Goal: Task Accomplishment & Management: Manage account settings

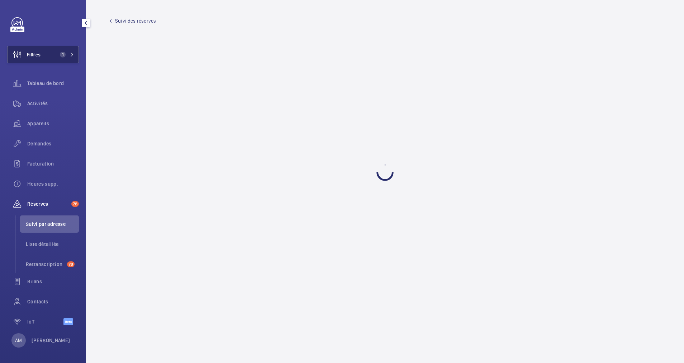
click at [67, 51] on button "Filtres 1" at bounding box center [43, 54] width 72 height 17
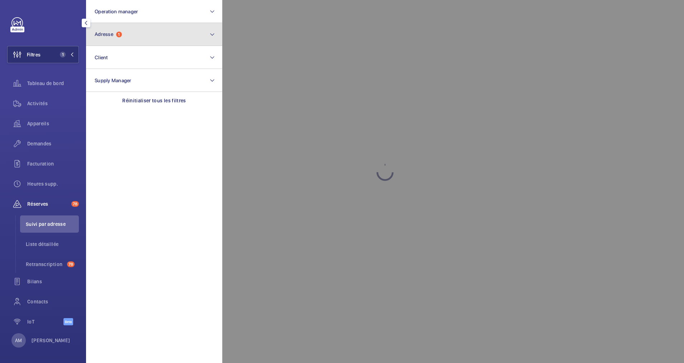
click at [131, 37] on button "Adresse 1" at bounding box center [154, 34] width 136 height 23
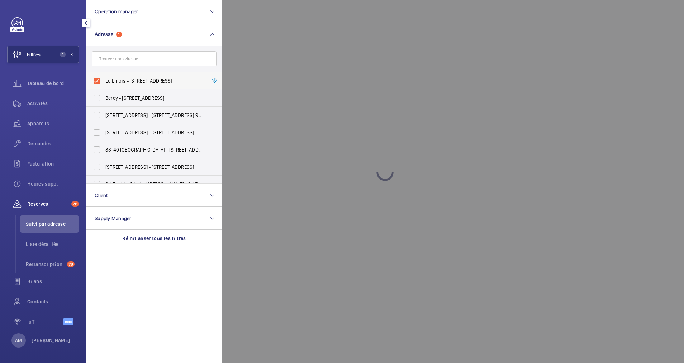
click at [93, 82] on label "Le Linois - 23 Rue Linois, PARIS 75015" at bounding box center [148, 80] width 125 height 17
click at [93, 82] on input "Le Linois - 23 Rue Linois, PARIS 75015" at bounding box center [97, 81] width 14 height 14
checkbox input "false"
click at [124, 60] on input "text" at bounding box center [154, 58] width 125 height 15
paste input "6 rue de Liège"
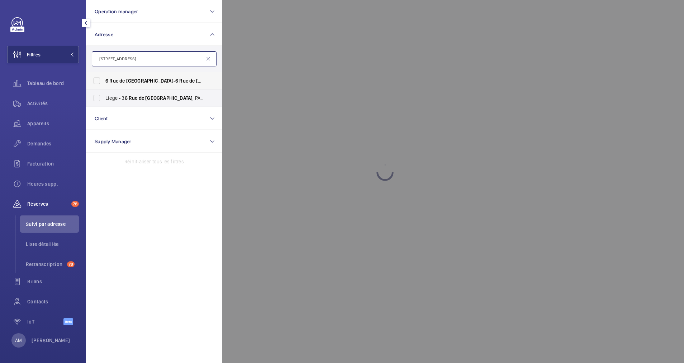
type input "6 rue de Liège"
click at [127, 77] on label "6 Rue de Liège - 6 Rue de Liège , 75009 PARIS, PARIS 75009" at bounding box center [148, 80] width 125 height 17
click at [104, 77] on input "6 Rue de Liège - 6 Rue de Liège , 75009 PARIS, PARIS 75009" at bounding box center [97, 81] width 14 height 14
checkbox input "true"
click at [35, 142] on span "Demandes" at bounding box center [53, 143] width 52 height 7
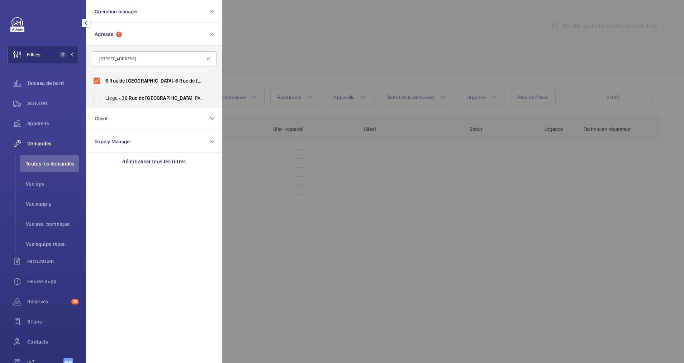
click at [278, 42] on div at bounding box center [564, 181] width 684 height 363
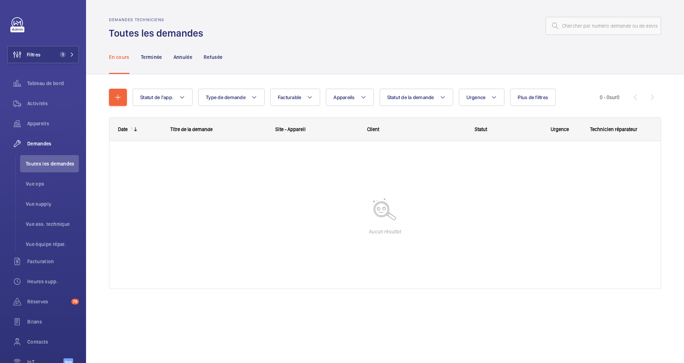
click at [172, 54] on nav "En cours Terminée Annulée Refusée" at bounding box center [166, 57] width 114 height 34
click at [153, 60] on p "Terminée" at bounding box center [151, 56] width 21 height 7
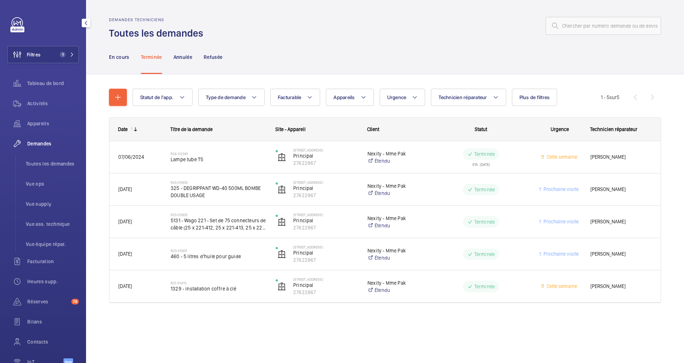
drag, startPoint x: 65, startPoint y: 53, endPoint x: 78, endPoint y: 50, distance: 13.7
click at [67, 52] on span "1" at bounding box center [65, 55] width 17 height 6
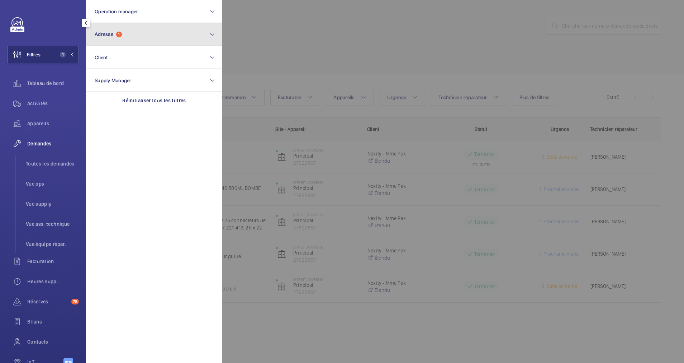
click at [134, 41] on button "Adresse 1" at bounding box center [154, 34] width 136 height 23
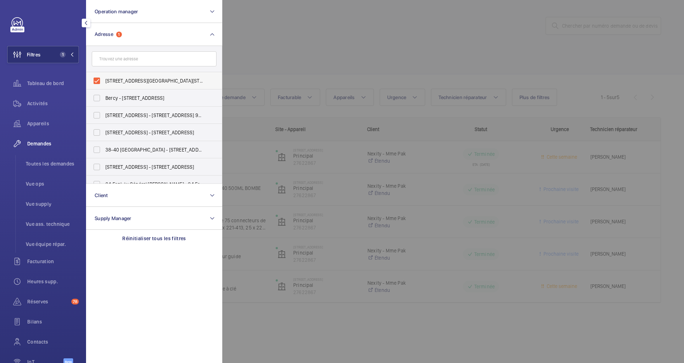
click at [95, 77] on label "6 Rue de Liège - 6 Rue de Liège, 75009 PARIS, PARIS 75009" at bounding box center [148, 80] width 125 height 17
click at [95, 77] on input "6 Rue de Liège - 6 Rue de Liège, 75009 PARIS, PARIS 75009" at bounding box center [97, 81] width 14 height 14
click at [127, 58] on input "text" at bounding box center [154, 58] width 125 height 15
drag, startPoint x: 93, startPoint y: 76, endPoint x: 118, endPoint y: 68, distance: 26.1
click at [95, 77] on label "6 Rue de Liège - 6 Rue de Liège, 75009 PARIS, PARIS 75009" at bounding box center [148, 80] width 125 height 17
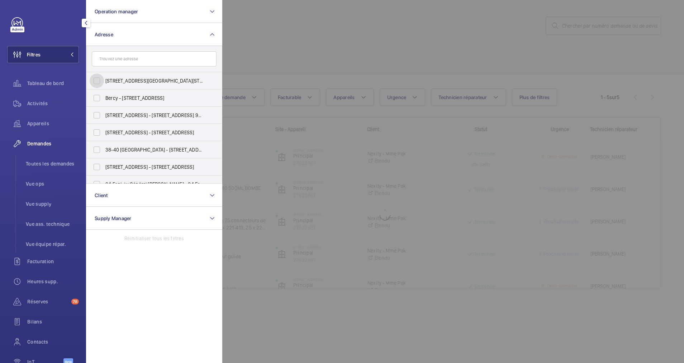
click at [95, 77] on input "6 Rue de Liège - 6 Rue de Liège, 75009 PARIS, PARIS 75009" at bounding box center [97, 81] width 14 height 14
checkbox input "true"
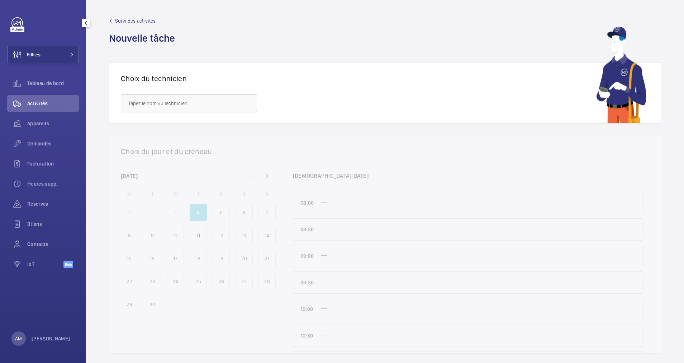
drag, startPoint x: 39, startPoint y: 51, endPoint x: 74, endPoint y: 44, distance: 35.8
click at [41, 49] on button "Filtres" at bounding box center [43, 54] width 72 height 17
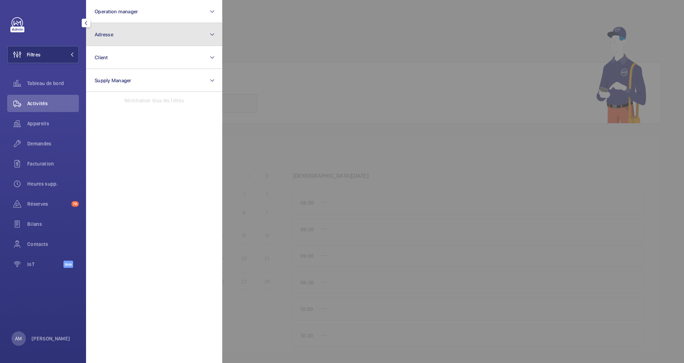
click at [108, 42] on button "Adresse" at bounding box center [154, 34] width 136 height 23
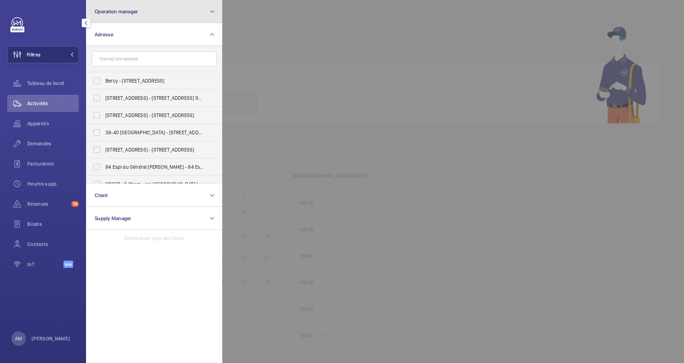
click at [144, 15] on button "Operation manager" at bounding box center [154, 11] width 136 height 23
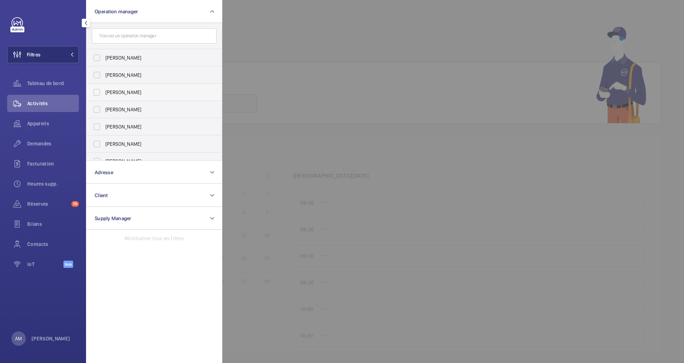
click at [102, 89] on label "[PERSON_NAME]" at bounding box center [148, 92] width 125 height 17
click at [102, 89] on input "[PERSON_NAME]" at bounding box center [97, 92] width 14 height 14
checkbox input "true"
click at [270, 44] on div at bounding box center [564, 181] width 684 height 363
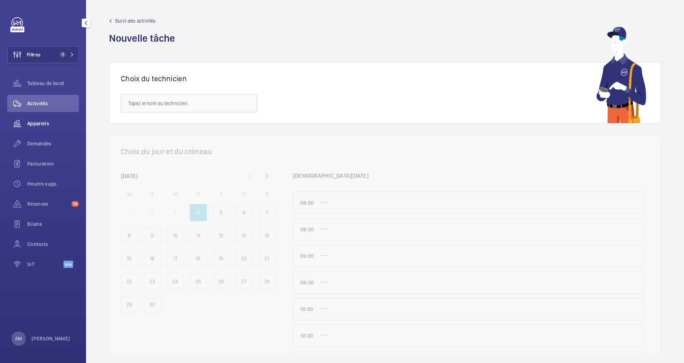
click at [46, 121] on span "Appareils" at bounding box center [53, 123] width 52 height 7
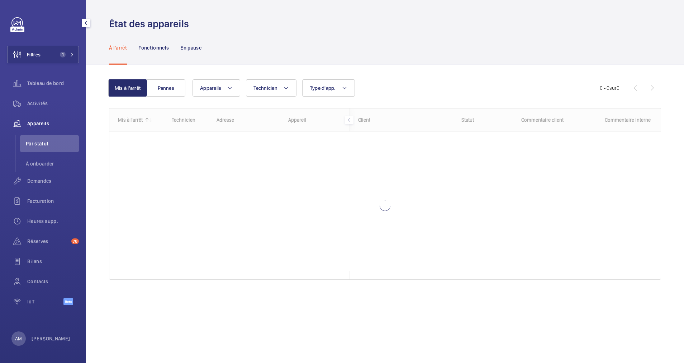
click at [254, 36] on div "À l'arrêt Fonctionnels En pause" at bounding box center [385, 47] width 552 height 34
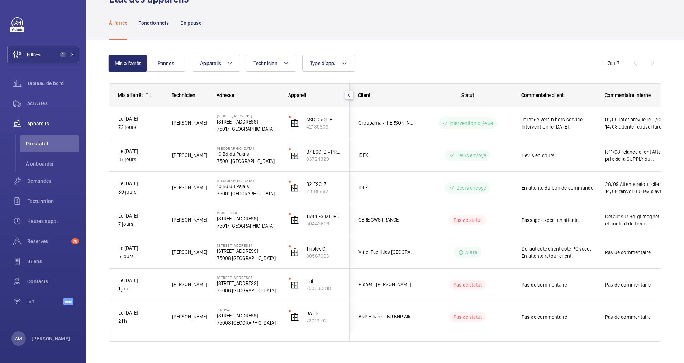
scroll to position [38, 0]
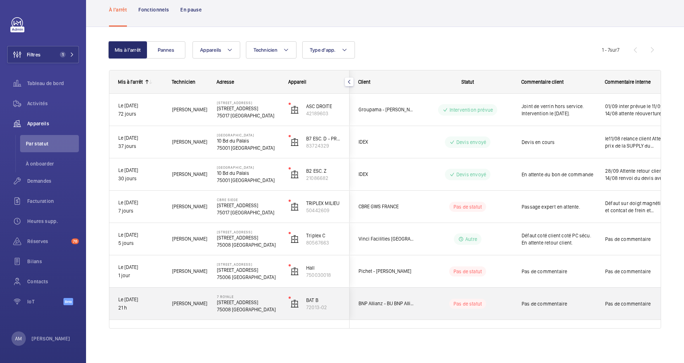
click at [440, 302] on wm-front-pills-cell "Pas de statut" at bounding box center [467, 303] width 89 height 10
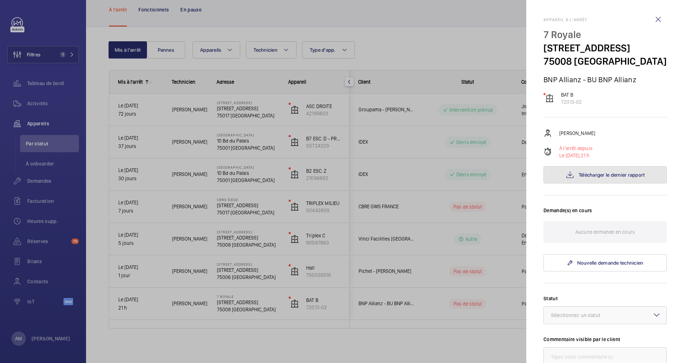
click at [613, 178] on span "Télécharger le dernier rapport" at bounding box center [612, 175] width 66 height 6
click at [585, 318] on div "Sélectionnez un statut" at bounding box center [584, 314] width 67 height 7
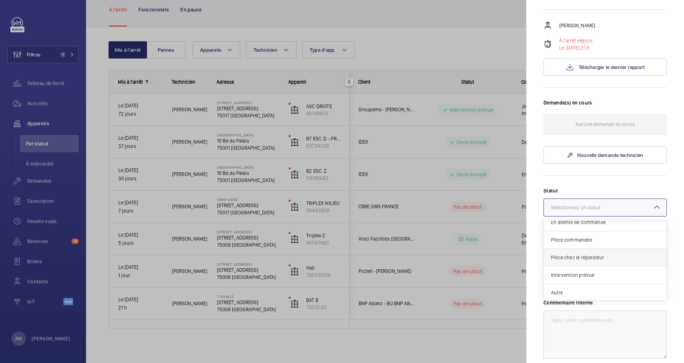
scroll to position [61, 0]
click at [576, 295] on span "Autre" at bounding box center [605, 291] width 108 height 7
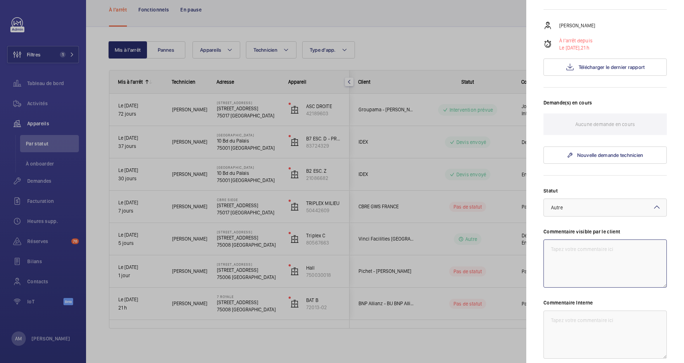
click at [584, 271] on textarea at bounding box center [605, 263] width 123 height 48
drag, startPoint x: 550, startPoint y: 263, endPoint x: 631, endPoint y: 264, distance: 80.7
click at [663, 262] on mat-sidenav "Appareil à l'arrêt 7 Royale [STREET_ADDRESS] BNP Allianz - BU BNP Allianz BAT B…" at bounding box center [605, 181] width 158 height 363
type textarea "Asc en modernisation le [DATE]"
click at [576, 327] on textarea at bounding box center [605, 334] width 123 height 48
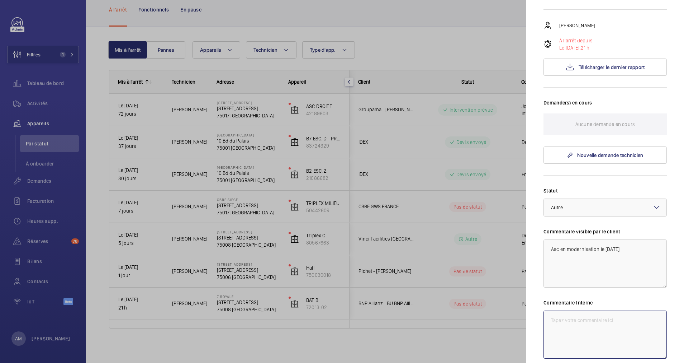
paste textarea "Asc en modernisation le [DATE]"
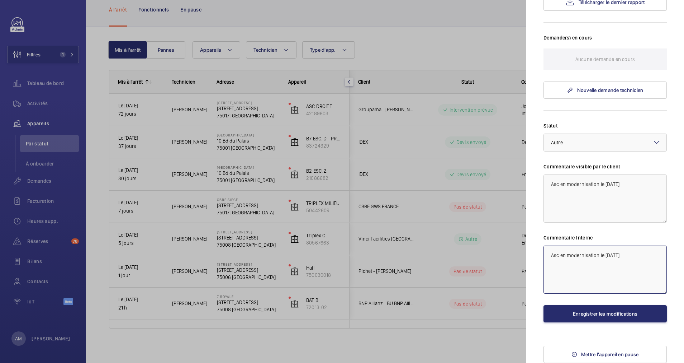
scroll to position [186, 0]
type textarea "Asc en modernisation le [DATE]"
click at [597, 316] on button "Enregistrer les modifications" at bounding box center [605, 313] width 123 height 17
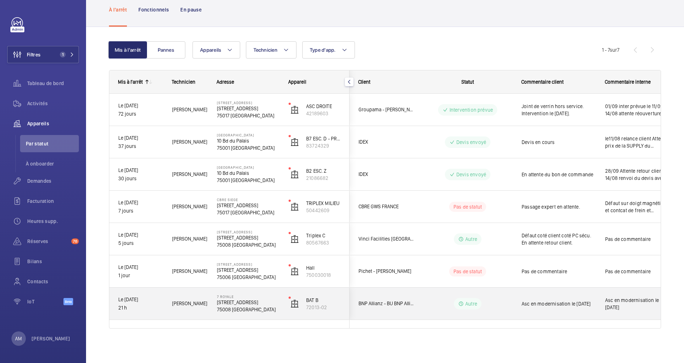
click at [548, 302] on span "Asc en modernisation le [DATE]" at bounding box center [559, 303] width 74 height 7
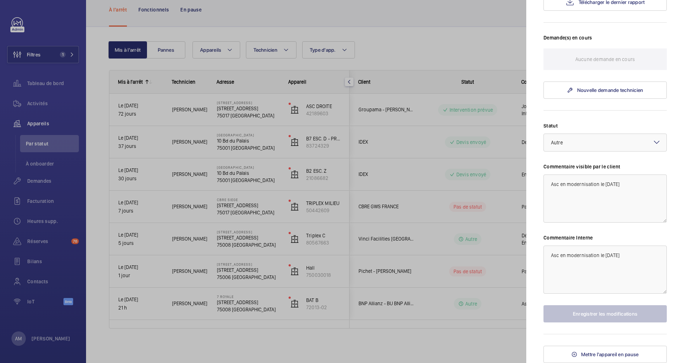
scroll to position [186, 0]
click at [588, 355] on span "Mettre l'appareil en pause" at bounding box center [610, 354] width 58 height 6
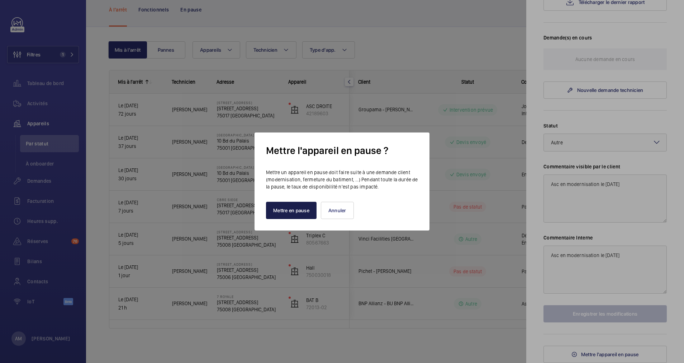
click at [287, 208] on button "Mettre en pause" at bounding box center [291, 210] width 51 height 17
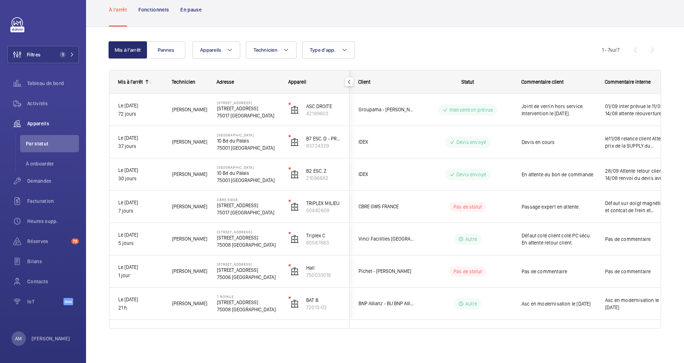
scroll to position [6, 0]
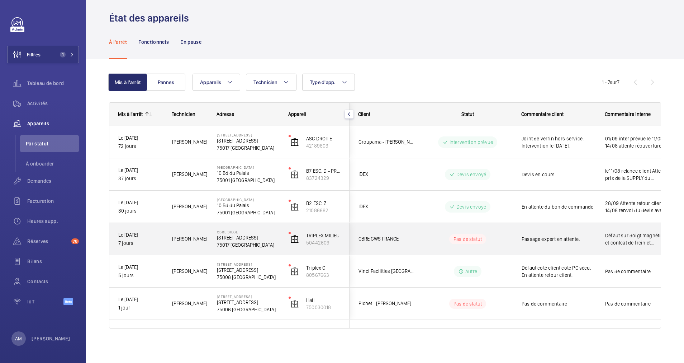
click at [503, 240] on wm-front-pills-cell "Pas de statut" at bounding box center [467, 239] width 89 height 10
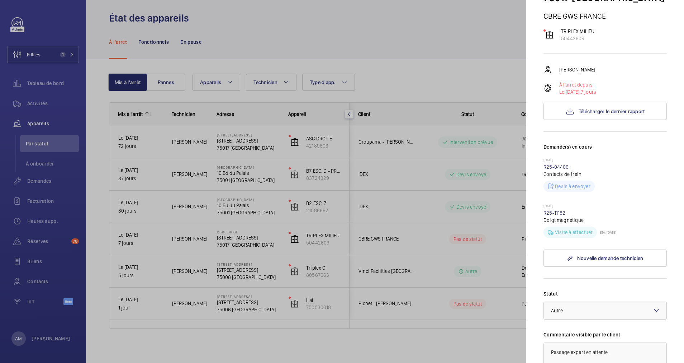
scroll to position [161, 0]
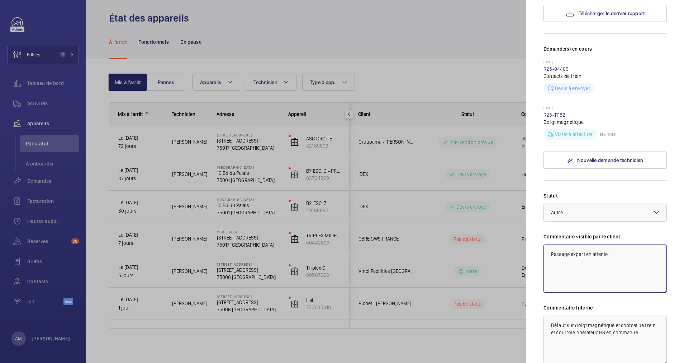
click at [614, 256] on textarea "Passage expert en attente." at bounding box center [605, 268] width 123 height 48
click at [612, 256] on textarea "Passage expert prévu le" at bounding box center [605, 268] width 123 height 48
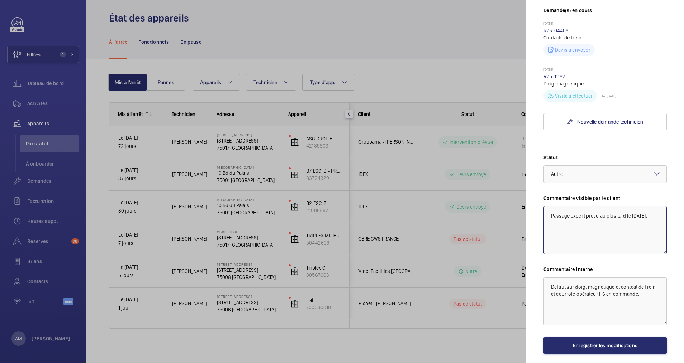
scroll to position [231, 0]
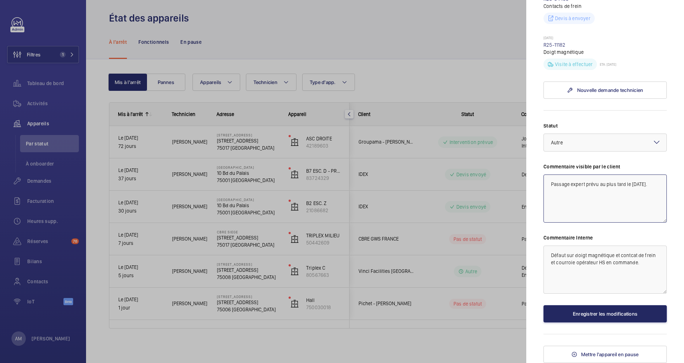
type textarea "Passage expert prévu au plus tard le [DATE]."
click at [584, 314] on button "Enregistrer les modifications" at bounding box center [605, 313] width 123 height 17
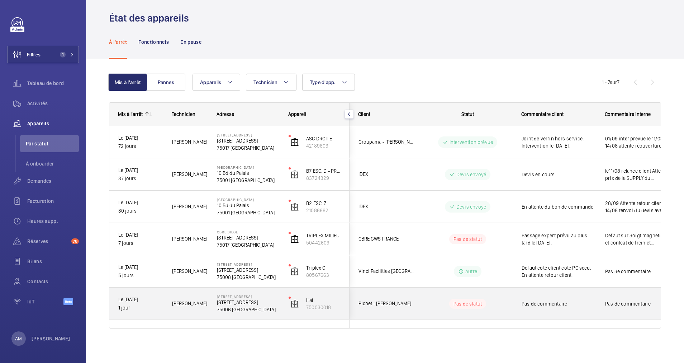
click at [503, 297] on div "Pas de statut" at bounding box center [464, 303] width 98 height 24
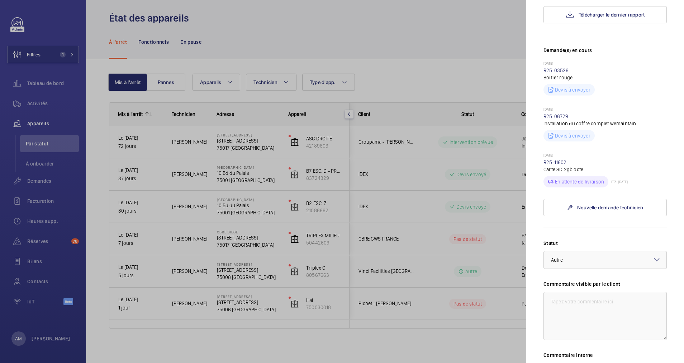
scroll to position [161, 0]
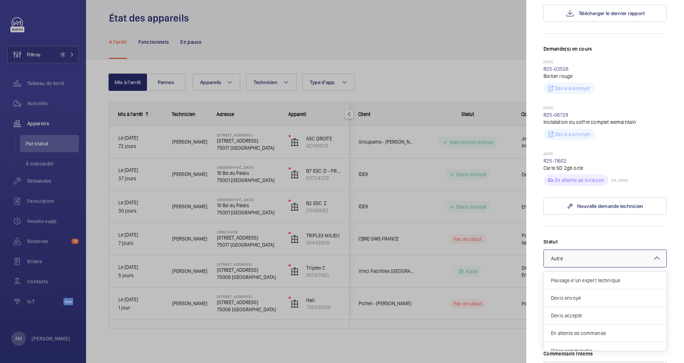
click at [576, 267] on div at bounding box center [605, 258] width 123 height 17
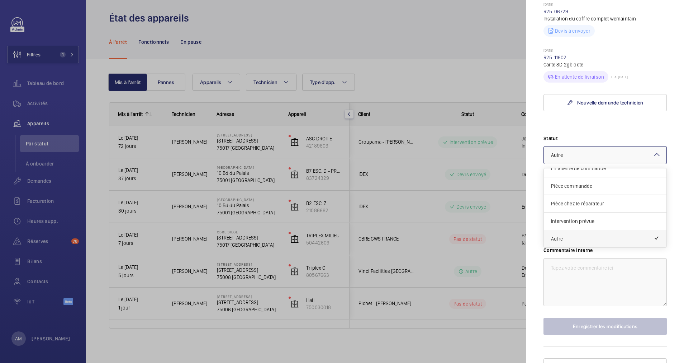
scroll to position [269, 0]
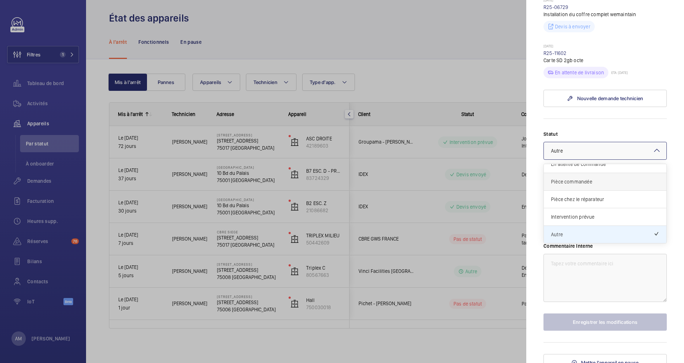
click at [584, 185] on span "Pièce commandée" at bounding box center [605, 181] width 108 height 7
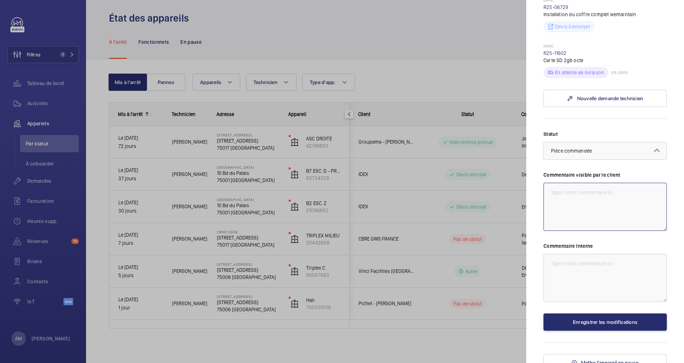
click at [589, 205] on textarea at bounding box center [605, 207] width 123 height 48
type textarea "PIece commandé."
click at [589, 330] on button "Enregistrer les modifications" at bounding box center [605, 321] width 123 height 17
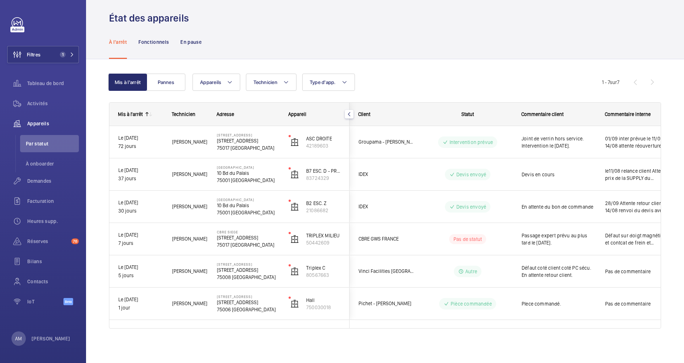
scroll to position [0, 0]
